Goal: Use online tool/utility: Utilize a website feature to perform a specific function

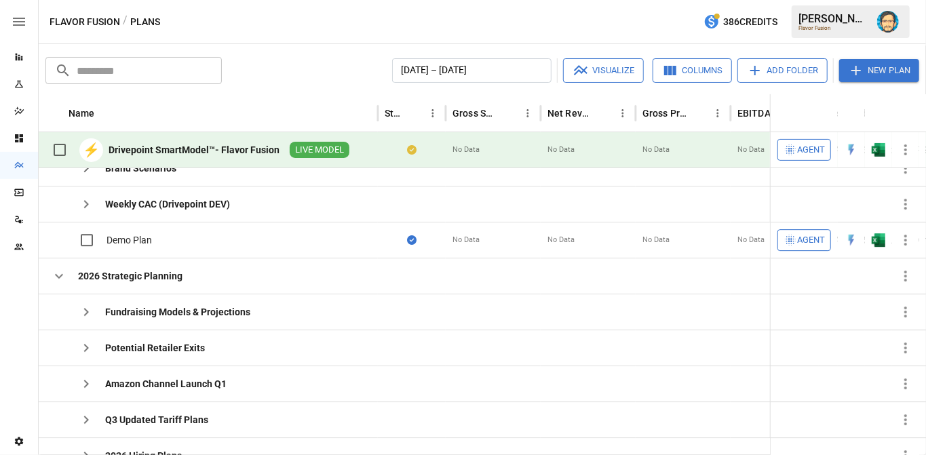
scroll to position [152, 0]
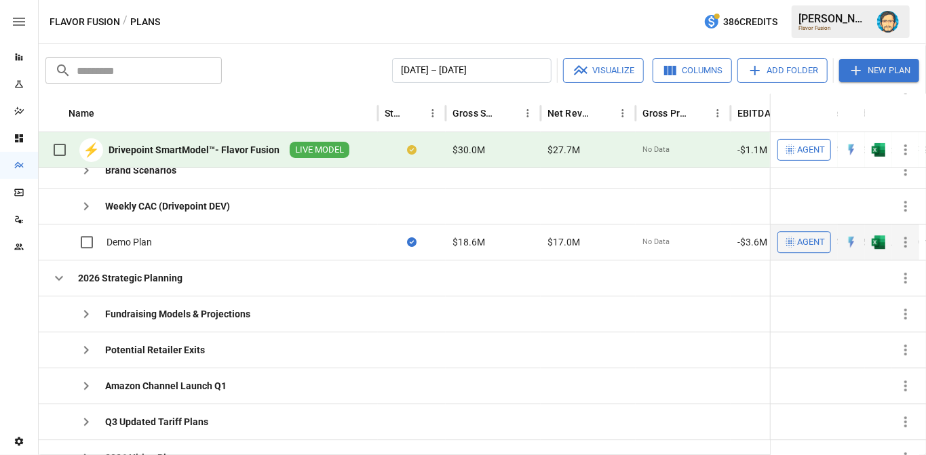
click at [800, 238] on span "Agent" at bounding box center [811, 243] width 28 height 16
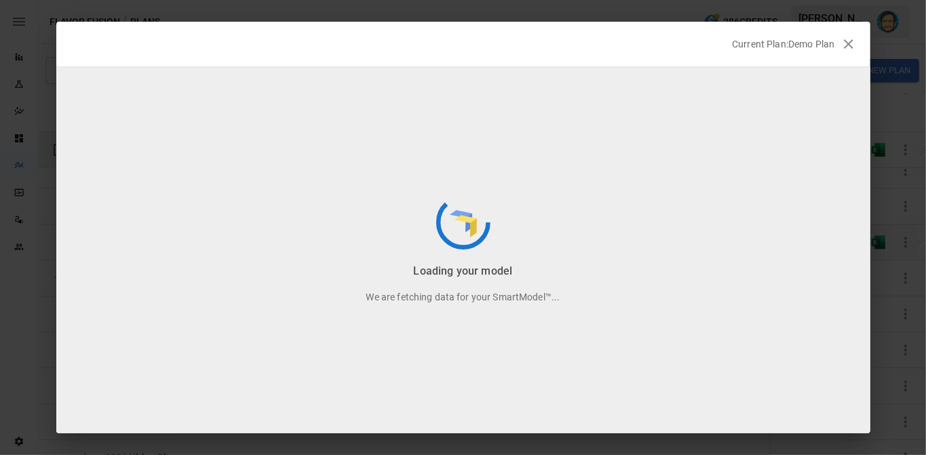
scroll to position [34, 0]
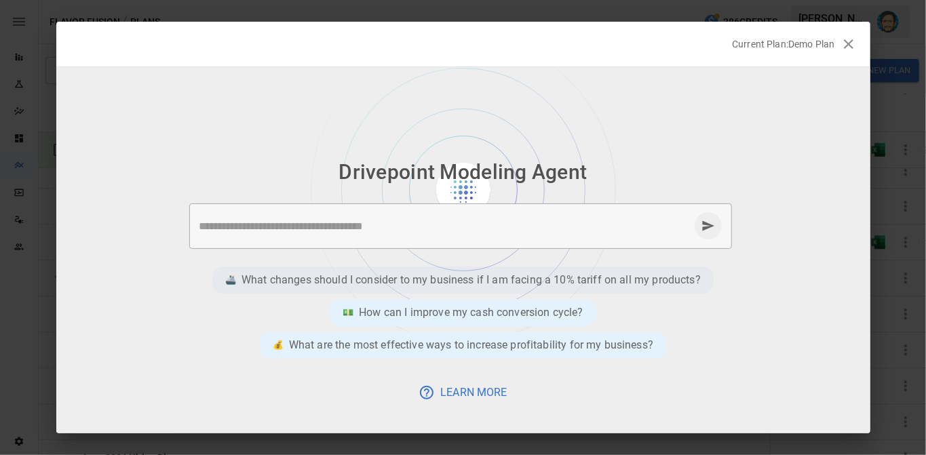
click at [441, 276] on p "What changes should I consider to my business if I am facing a 10% tariff on al…" at bounding box center [470, 280] width 459 height 16
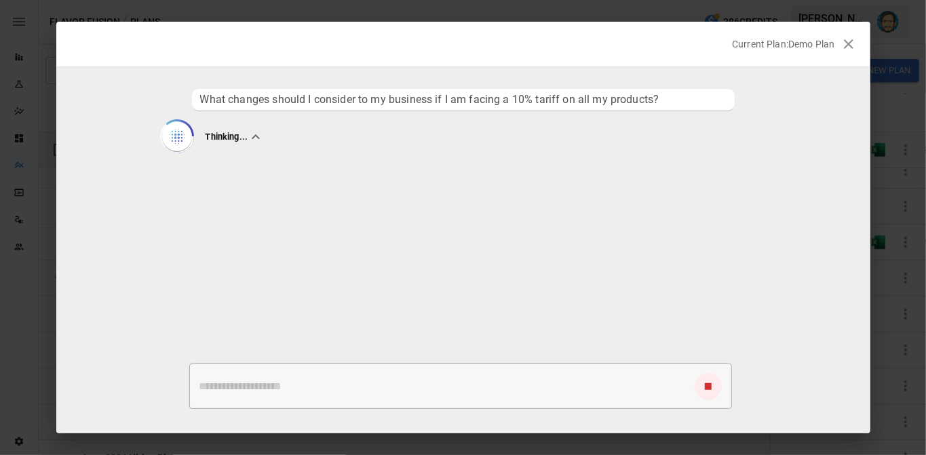
scroll to position [0, 0]
click at [850, 47] on icon "button" at bounding box center [848, 44] width 16 height 16
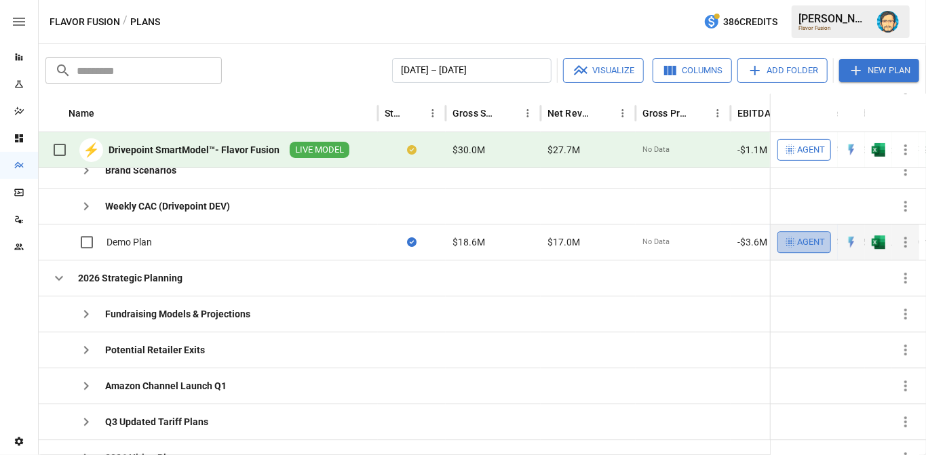
click at [802, 236] on span "Agent" at bounding box center [811, 243] width 28 height 16
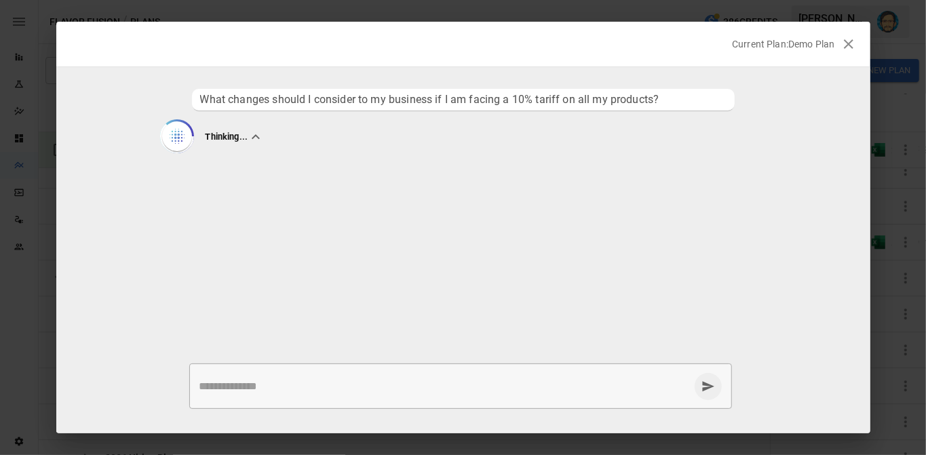
click at [850, 46] on icon "button" at bounding box center [848, 43] width 9 height 9
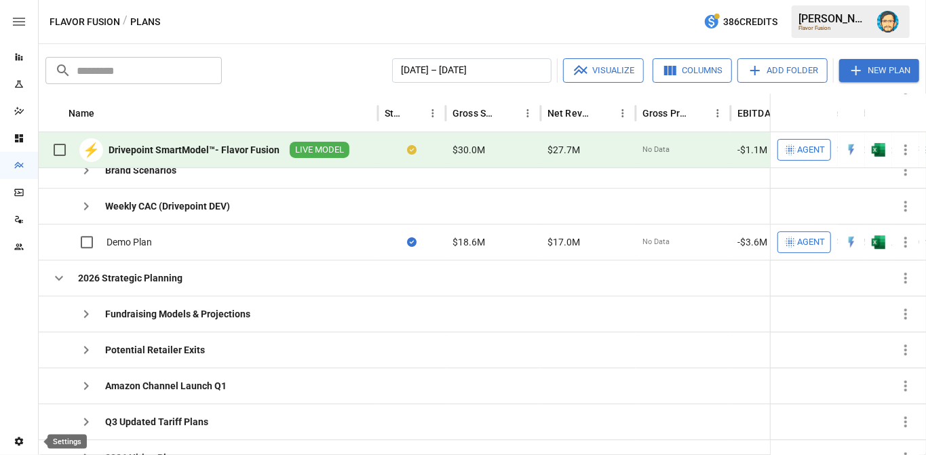
click at [17, 439] on icon "Settings" at bounding box center [19, 441] width 8 height 9
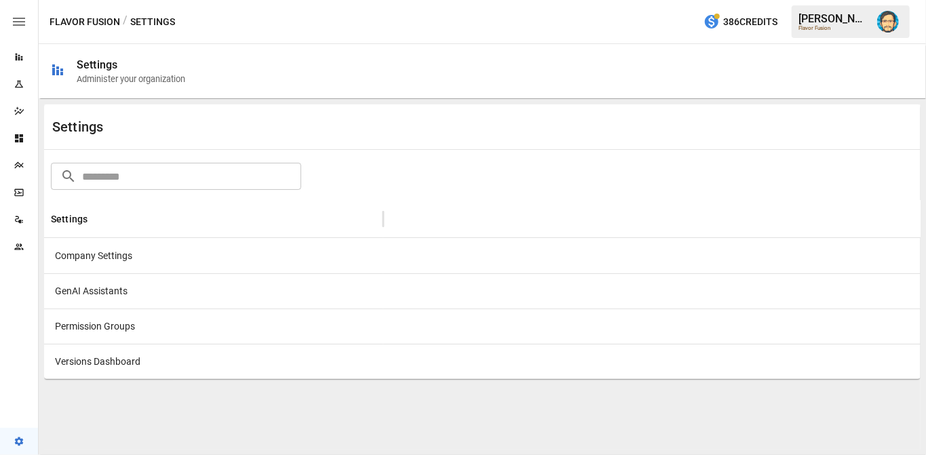
click at [108, 293] on div "GenAI Assistants" at bounding box center [213, 290] width 339 height 35
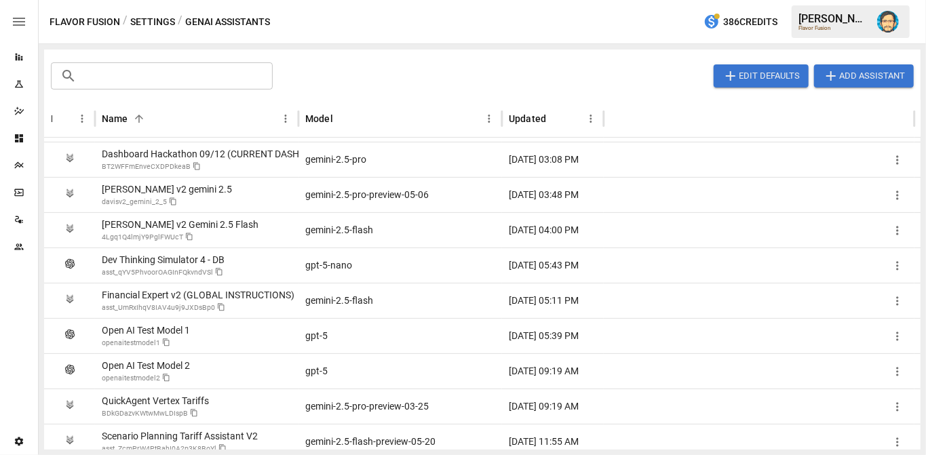
scroll to position [186, 0]
click at [15, 165] on icon "Plans" at bounding box center [18, 165] width 9 height 7
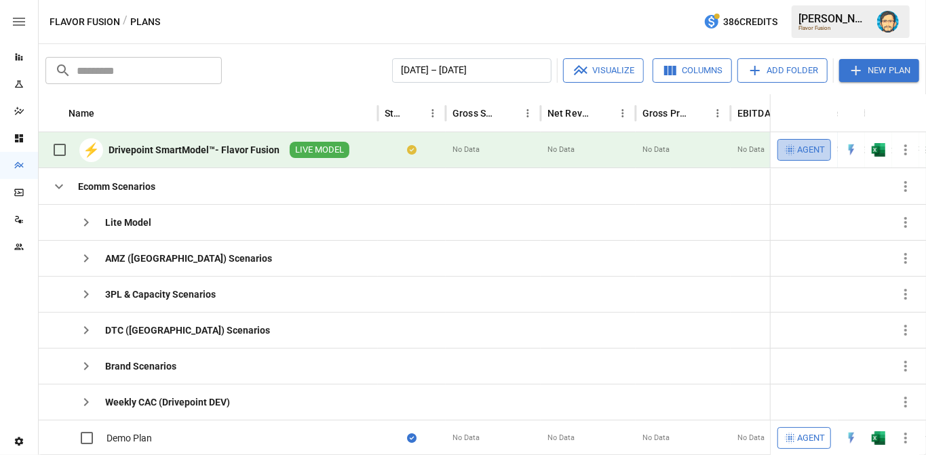
click at [804, 144] on span "Agent" at bounding box center [811, 150] width 28 height 16
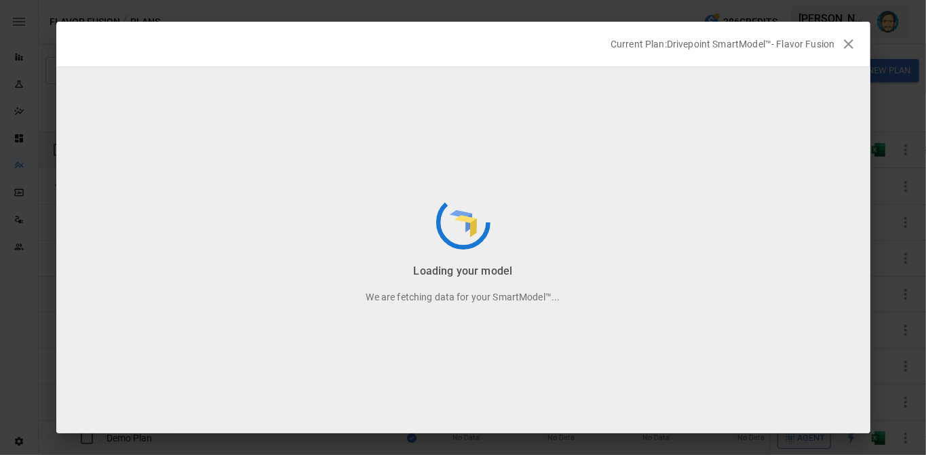
scroll to position [34, 0]
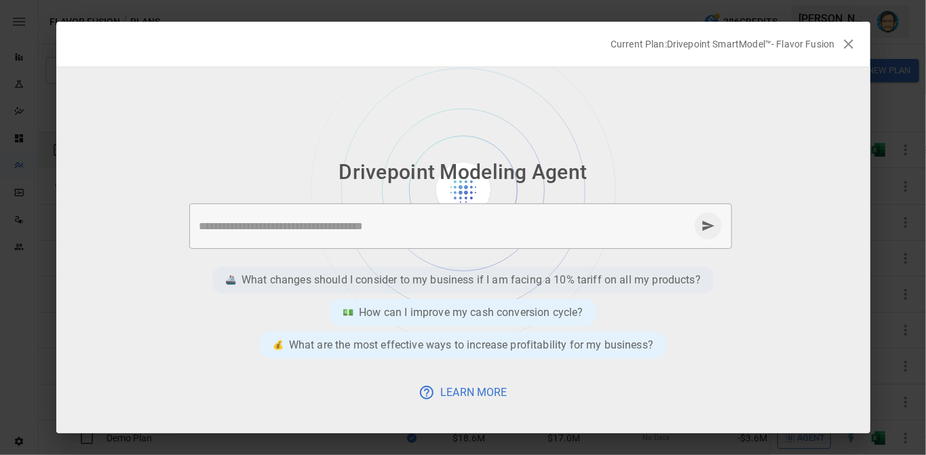
click at [431, 272] on p "What changes should I consider to my business if I am facing a 10% tariff on al…" at bounding box center [470, 280] width 459 height 16
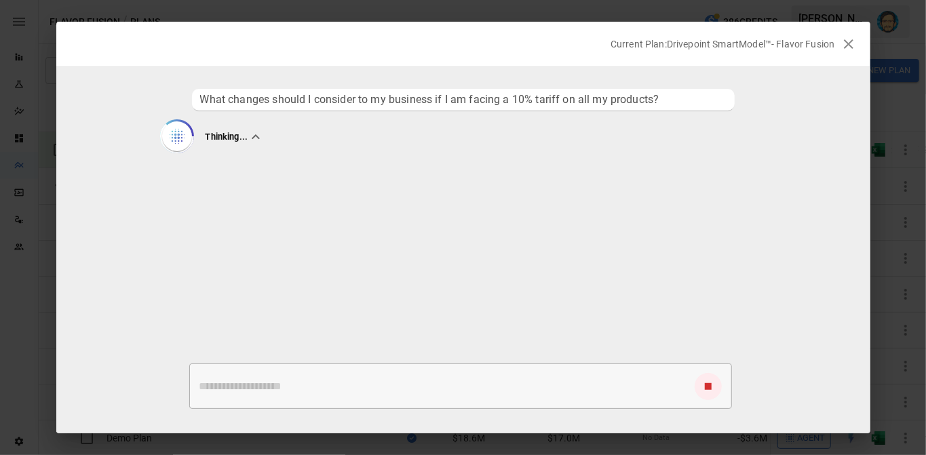
scroll to position [0, 0]
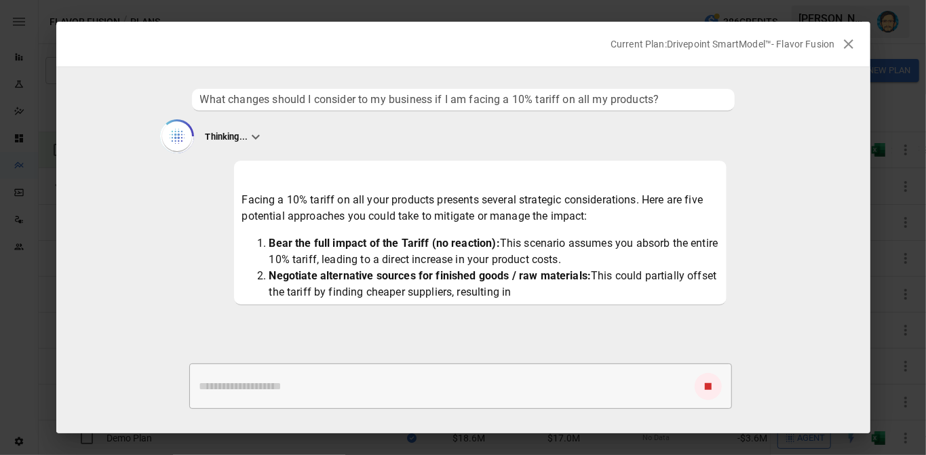
click at [848, 43] on icon "button" at bounding box center [848, 43] width 9 height 9
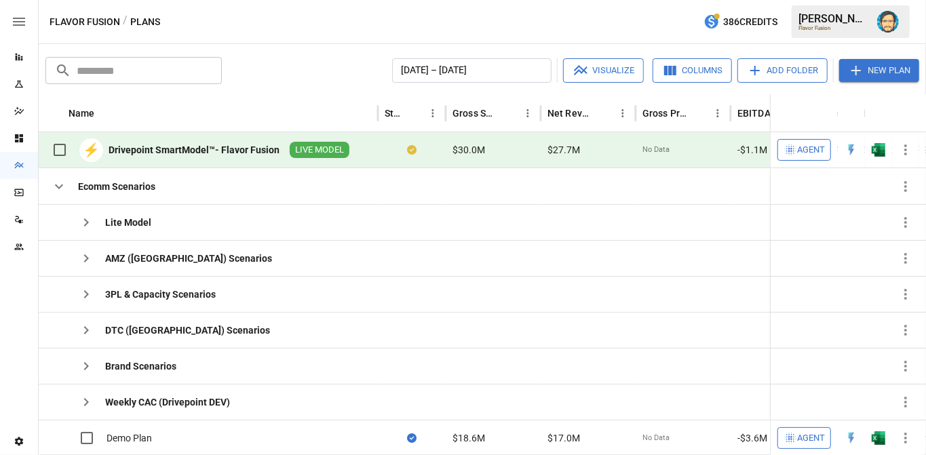
click at [16, 134] on icon "Dashboards" at bounding box center [19, 138] width 11 height 11
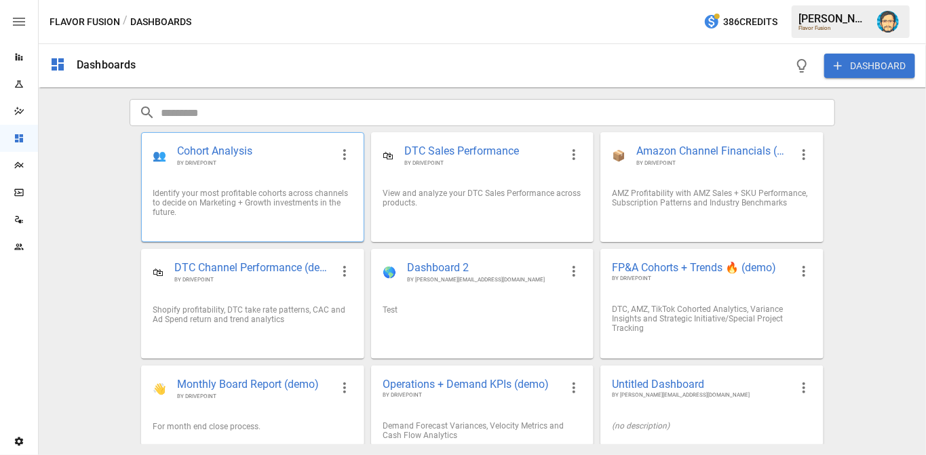
click at [248, 163] on span "BY DRIVEPOINT" at bounding box center [253, 162] width 153 height 7
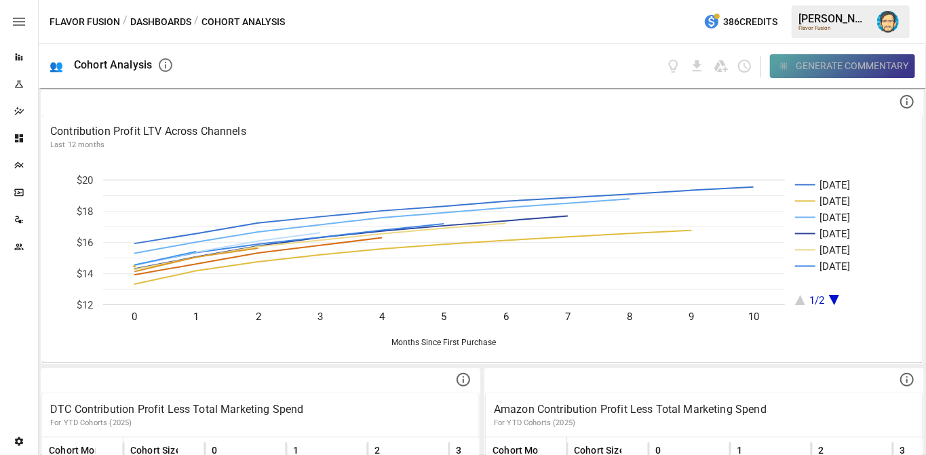
click at [824, 59] on div "Generate Commentary" at bounding box center [852, 66] width 113 height 17
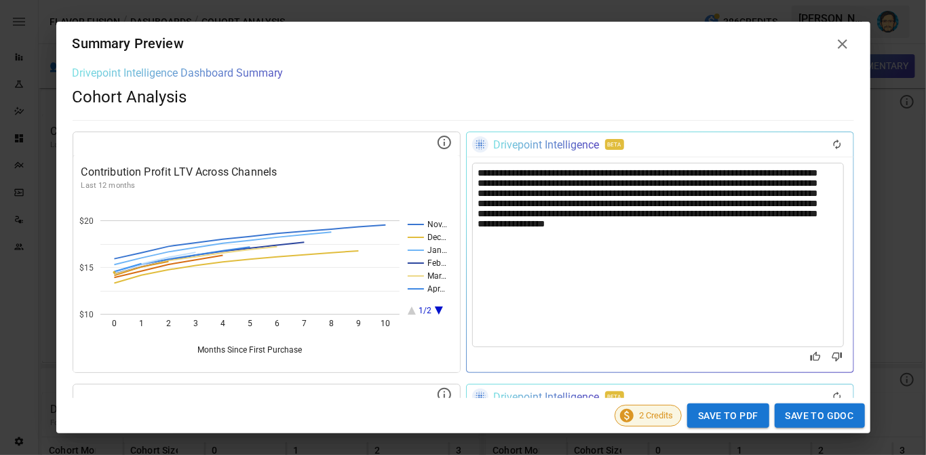
click at [842, 46] on icon at bounding box center [842, 44] width 16 height 16
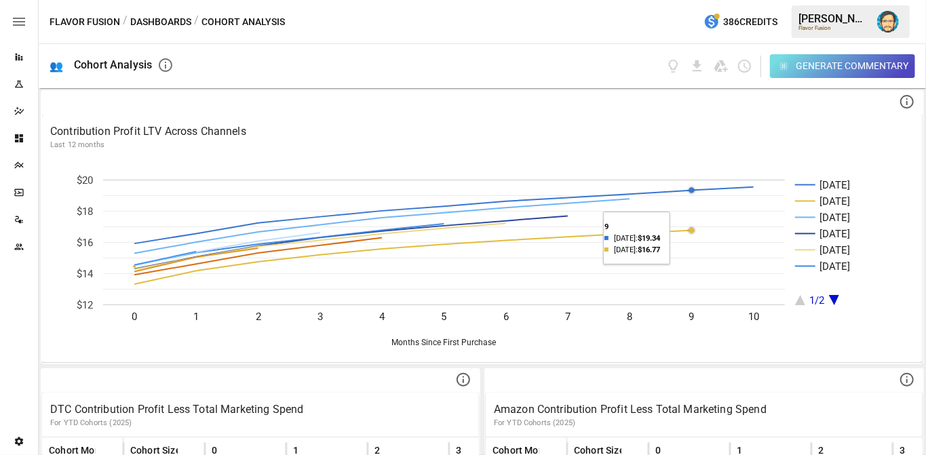
click at [888, 17] on img "Dana Basken" at bounding box center [888, 22] width 22 height 22
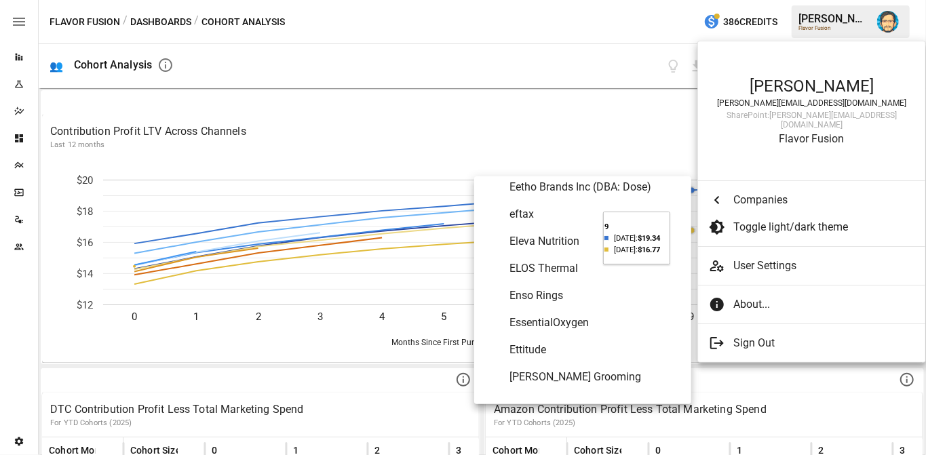
scroll to position [2358, 0]
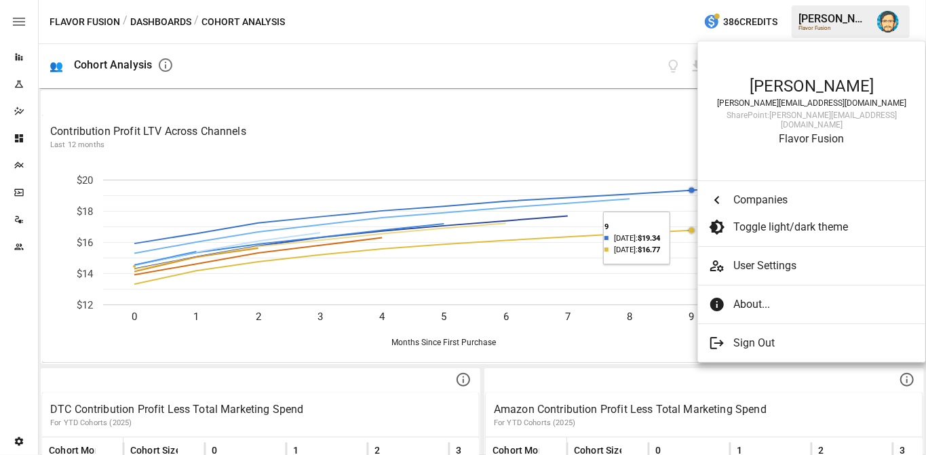
click at [534, 67] on div at bounding box center [463, 227] width 926 height 455
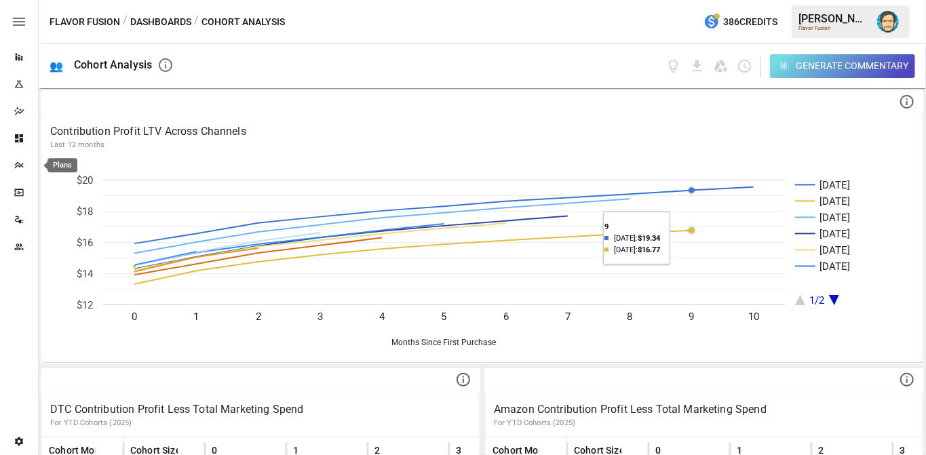
click at [24, 166] on div "Plans" at bounding box center [19, 165] width 38 height 11
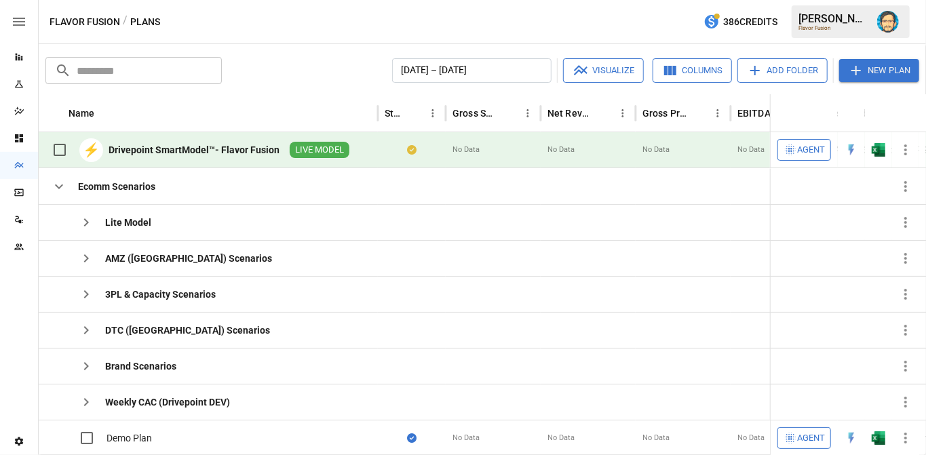
click at [886, 18] on img "Dana Basken" at bounding box center [888, 22] width 22 height 22
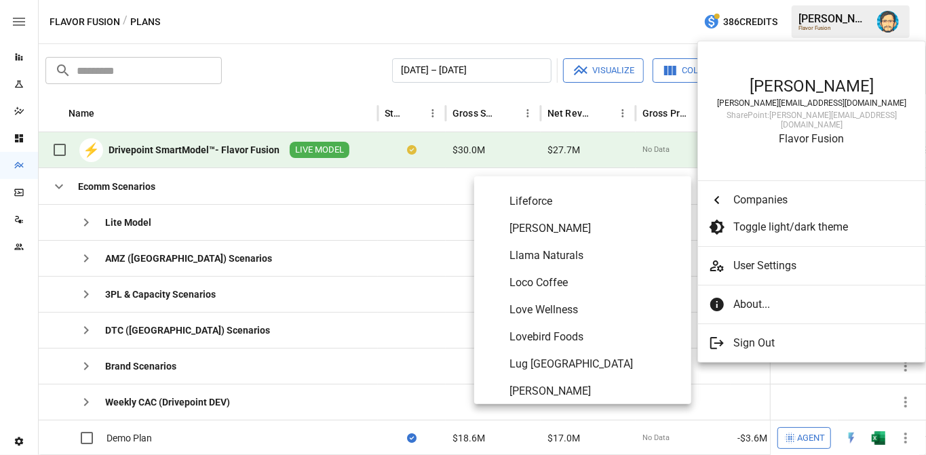
scroll to position [4538, 0]
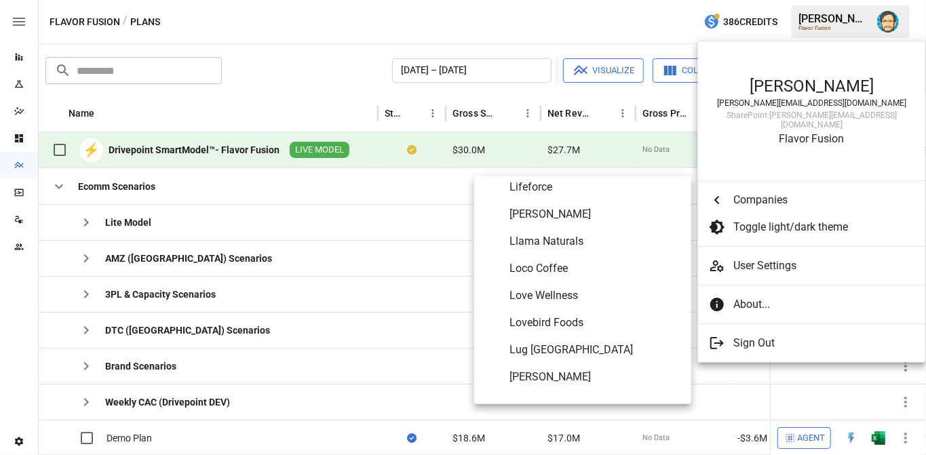
click at [563, 293] on span "Love Wellness" at bounding box center [594, 296] width 171 height 16
